Goal: Find specific page/section: Find specific page/section

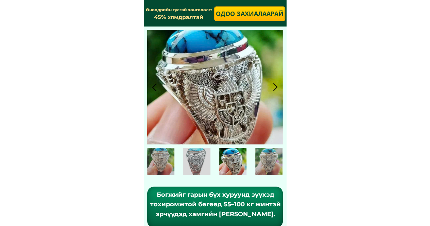
click at [277, 87] on div at bounding box center [275, 87] width 11 height 11
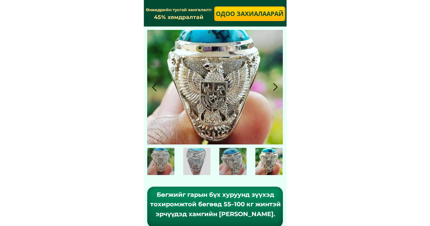
click at [276, 87] on div at bounding box center [275, 87] width 11 height 11
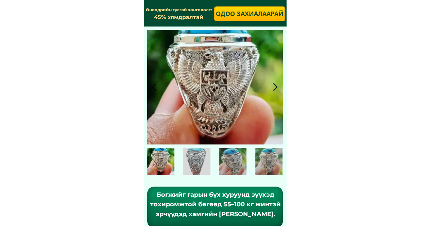
click at [276, 87] on div at bounding box center [275, 87] width 11 height 11
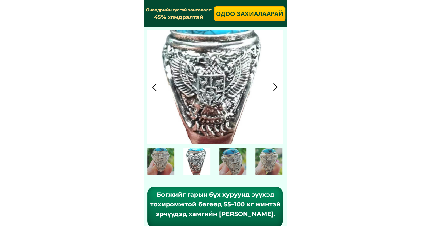
click at [276, 87] on div at bounding box center [275, 87] width 11 height 11
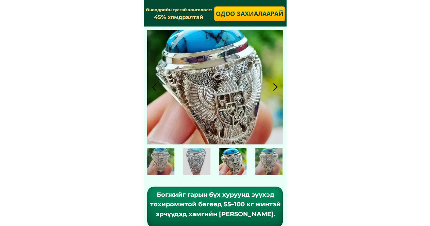
click at [276, 87] on div at bounding box center [275, 87] width 11 height 11
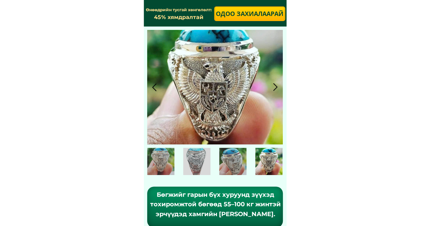
click at [276, 87] on div at bounding box center [275, 87] width 11 height 11
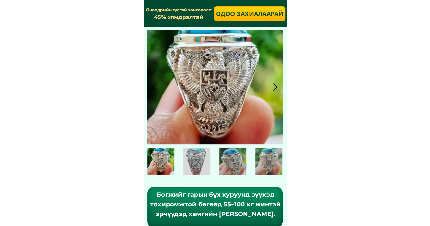
click at [276, 87] on div at bounding box center [275, 87] width 11 height 11
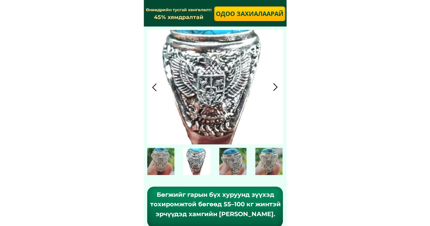
click at [276, 87] on div at bounding box center [275, 87] width 11 height 11
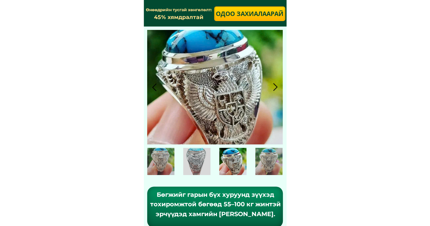
click at [276, 87] on div at bounding box center [275, 87] width 11 height 11
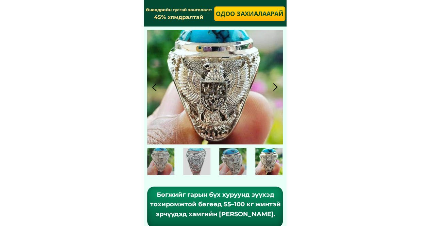
click at [276, 87] on div at bounding box center [275, 87] width 11 height 11
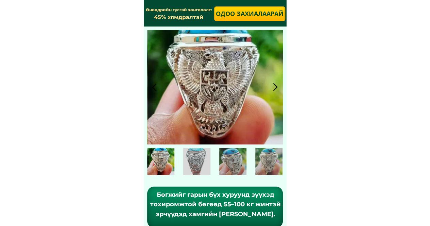
click at [276, 87] on div at bounding box center [275, 87] width 11 height 11
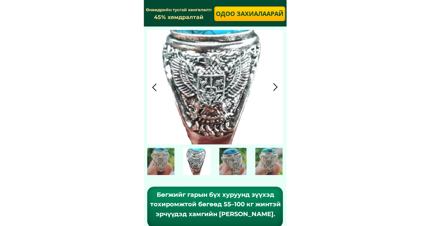
click at [276, 87] on div at bounding box center [275, 87] width 11 height 11
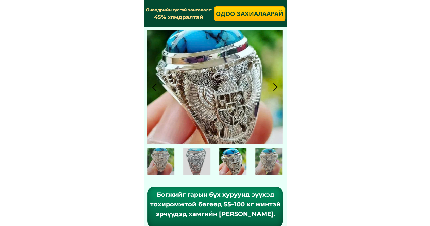
click at [276, 87] on div at bounding box center [275, 87] width 11 height 11
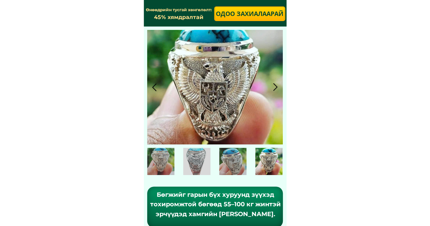
click at [275, 87] on div at bounding box center [275, 87] width 11 height 11
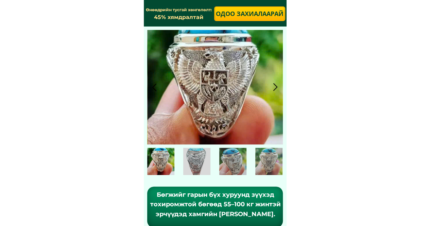
click at [275, 87] on div at bounding box center [275, 87] width 11 height 11
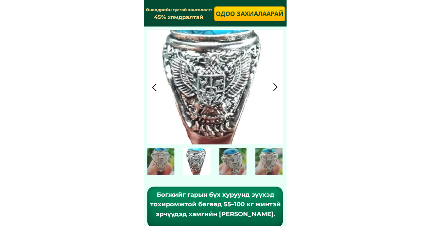
click at [275, 87] on div at bounding box center [275, 87] width 11 height 11
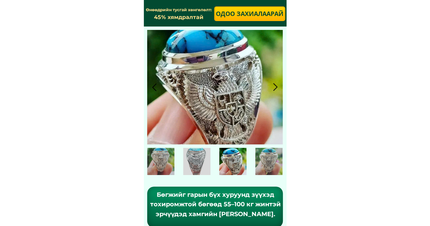
click at [275, 88] on div at bounding box center [275, 87] width 11 height 11
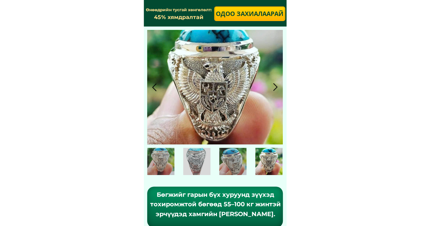
click at [275, 88] on div at bounding box center [275, 87] width 11 height 11
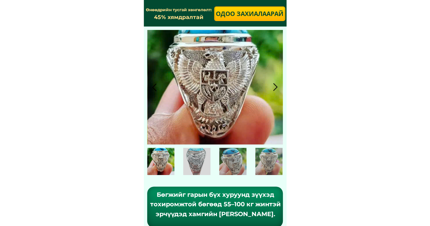
click at [275, 88] on div at bounding box center [275, 87] width 11 height 11
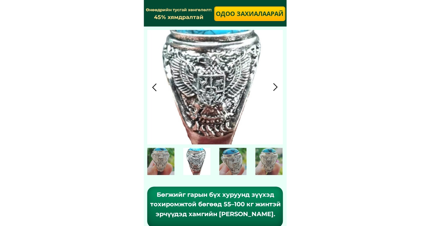
click at [275, 88] on div at bounding box center [275, 87] width 11 height 11
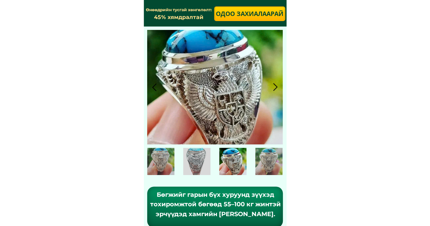
click at [275, 87] on div at bounding box center [275, 87] width 11 height 11
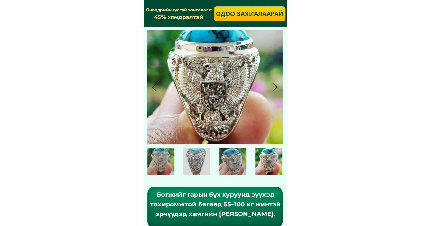
click at [275, 87] on div at bounding box center [275, 87] width 11 height 11
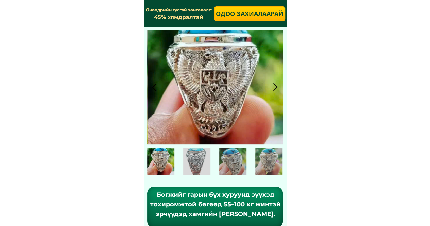
click at [275, 87] on div at bounding box center [275, 87] width 11 height 11
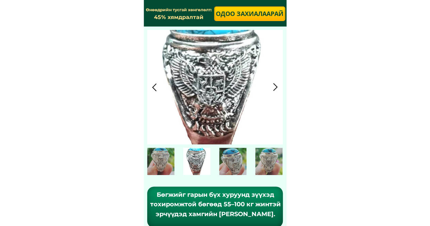
click at [275, 87] on div at bounding box center [275, 87] width 11 height 11
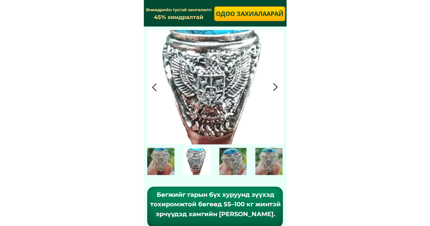
click at [275, 87] on div at bounding box center [275, 87] width 11 height 11
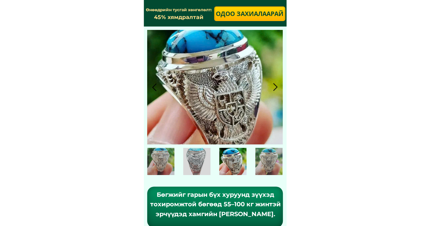
click at [275, 87] on div at bounding box center [275, 87] width 11 height 11
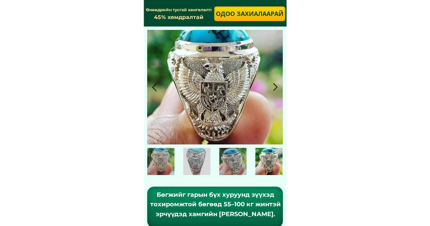
click at [275, 87] on div at bounding box center [275, 87] width 11 height 11
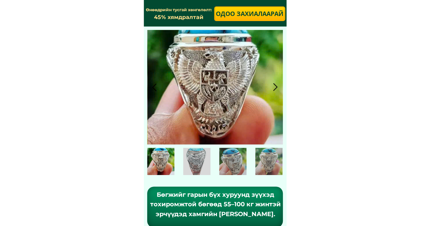
click at [275, 87] on div at bounding box center [275, 87] width 11 height 11
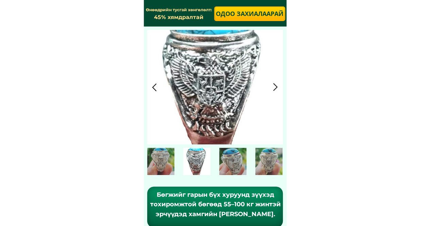
click at [275, 87] on div at bounding box center [275, 87] width 11 height 11
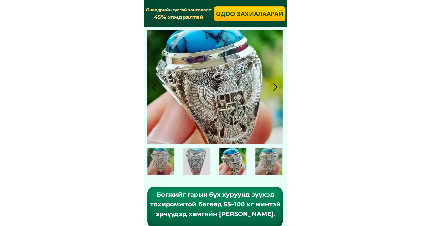
click at [275, 87] on div at bounding box center [275, 87] width 11 height 11
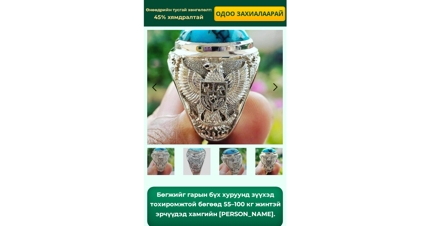
click at [275, 87] on div at bounding box center [275, 87] width 11 height 11
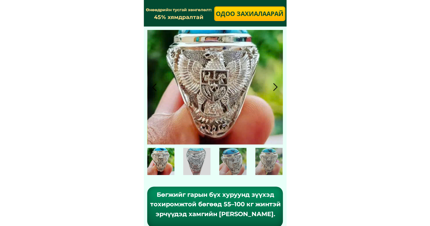
click at [275, 87] on div at bounding box center [275, 87] width 11 height 11
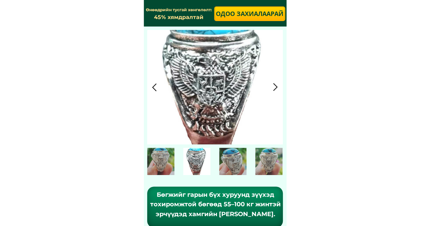
click at [275, 88] on div at bounding box center [275, 87] width 11 height 11
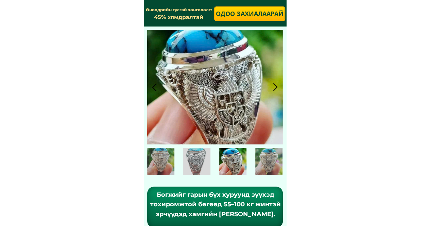
click at [275, 88] on div at bounding box center [275, 87] width 11 height 11
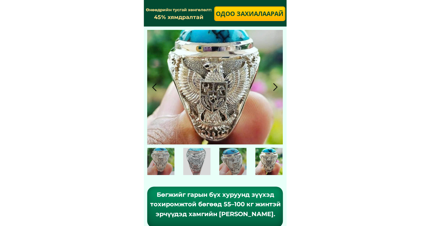
click at [275, 88] on div at bounding box center [275, 87] width 11 height 11
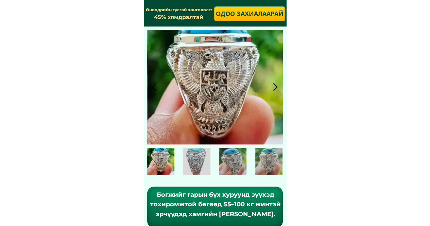
click at [275, 88] on div at bounding box center [275, 87] width 11 height 11
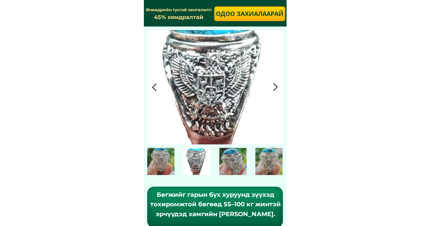
click at [275, 88] on div at bounding box center [275, 87] width 11 height 11
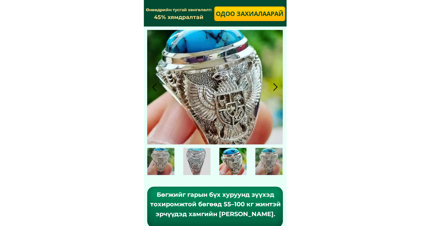
click at [275, 88] on div at bounding box center [275, 87] width 11 height 11
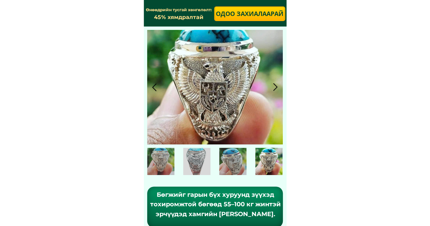
click at [275, 88] on div at bounding box center [275, 87] width 11 height 11
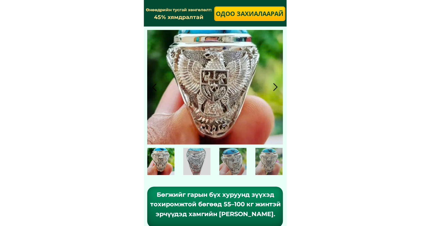
click at [276, 87] on div at bounding box center [275, 87] width 11 height 11
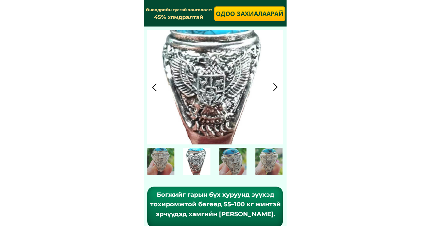
click at [276, 87] on div at bounding box center [275, 87] width 11 height 11
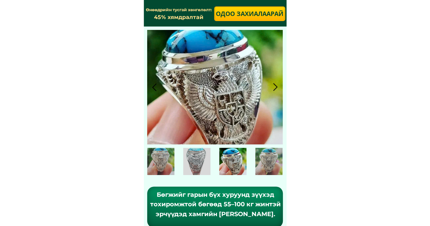
click at [276, 87] on div at bounding box center [275, 87] width 11 height 11
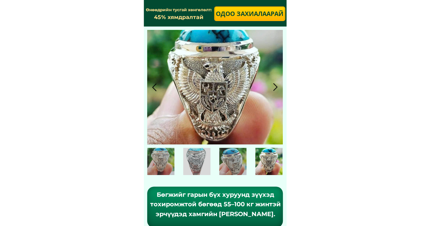
click at [276, 87] on div at bounding box center [275, 87] width 11 height 11
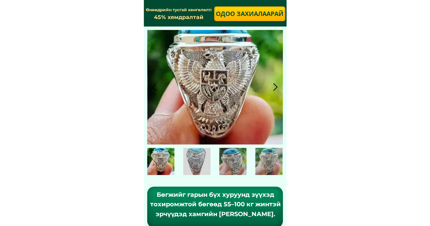
click at [276, 87] on div at bounding box center [275, 87] width 11 height 11
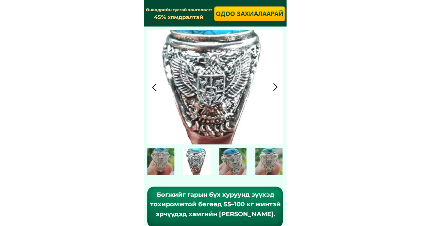
click at [276, 87] on div at bounding box center [275, 87] width 11 height 11
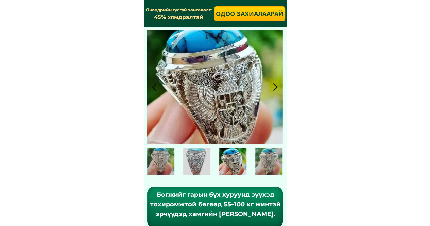
click at [276, 87] on div at bounding box center [275, 87] width 11 height 11
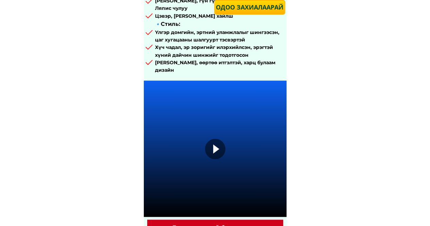
scroll to position [410, 0]
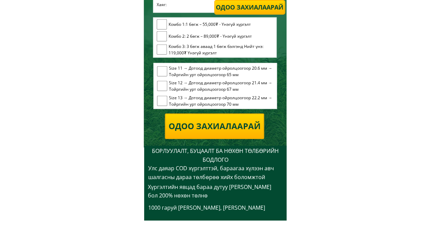
scroll to position [1021, 0]
